Goal: Information Seeking & Learning: Learn about a topic

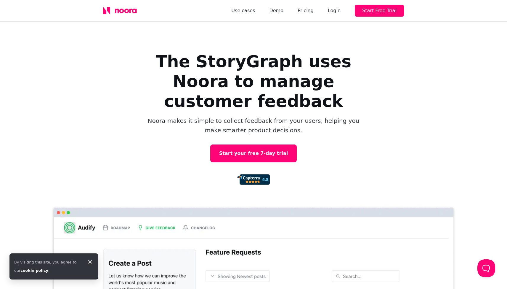
click at [91, 261] on icon at bounding box center [90, 261] width 7 height 7
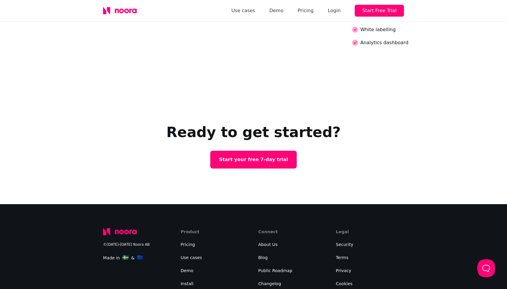
scroll to position [1390, 0]
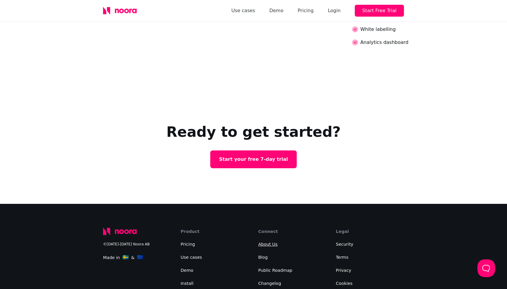
click at [272, 242] on link "About Us" at bounding box center [267, 244] width 19 height 5
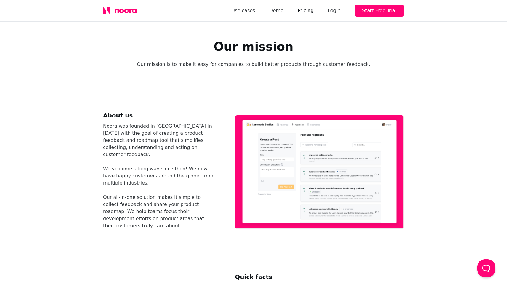
click at [311, 8] on link "Pricing" at bounding box center [306, 11] width 16 height 8
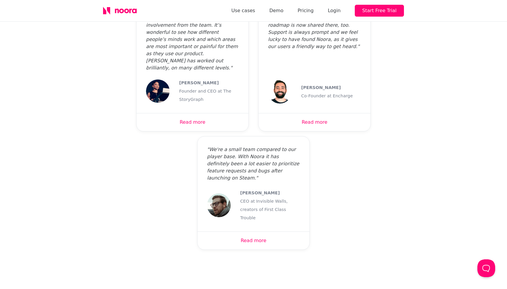
scroll to position [544, 0]
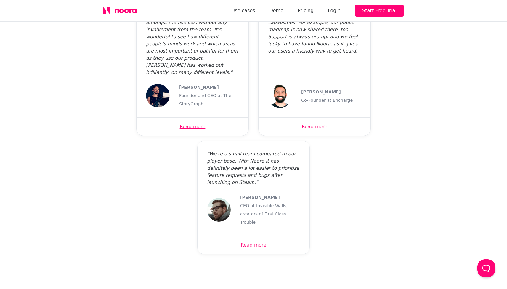
click at [194, 124] on link "Read more" at bounding box center [193, 127] width 26 height 6
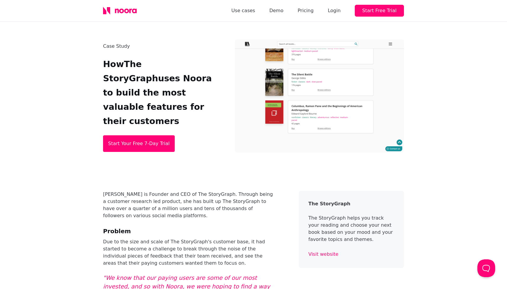
click at [122, 11] on icon at bounding box center [120, 11] width 34 height 8
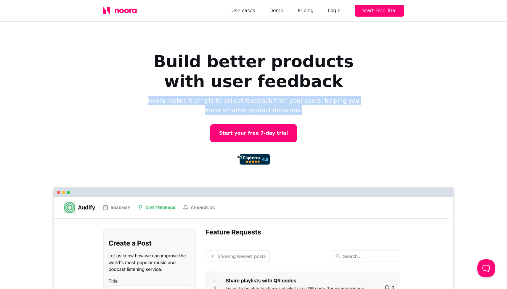
drag, startPoint x: 294, startPoint y: 107, endPoint x: 155, endPoint y: 100, distance: 139.2
click at [155, 100] on p "Noora makes it simple to collect feedback from your users, helping you make sma…" at bounding box center [253, 105] width 213 height 19
copy p "Noora makes it simple to collect feedback from your users, helping you make sma…"
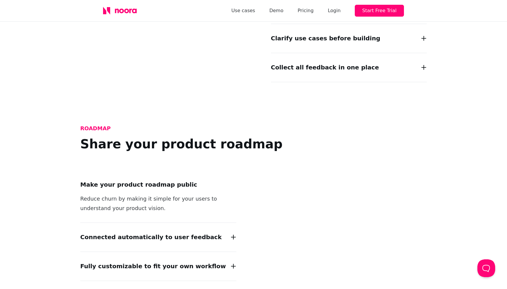
scroll to position [576, 0]
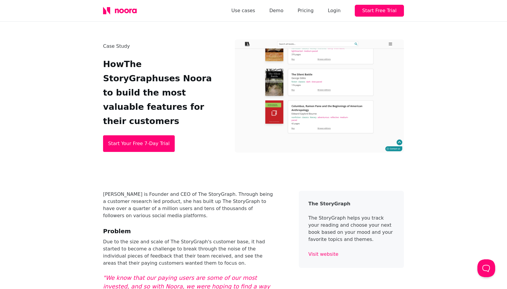
click at [125, 192] on p "[PERSON_NAME] is Founder and CEO of The StoryGraph. Through being a customer re…" at bounding box center [189, 205] width 172 height 28
drag, startPoint x: 135, startPoint y: 192, endPoint x: 99, endPoint y: 192, distance: 36.5
copy p "[PERSON_NAME]"
